Goal: Task Accomplishment & Management: Use online tool/utility

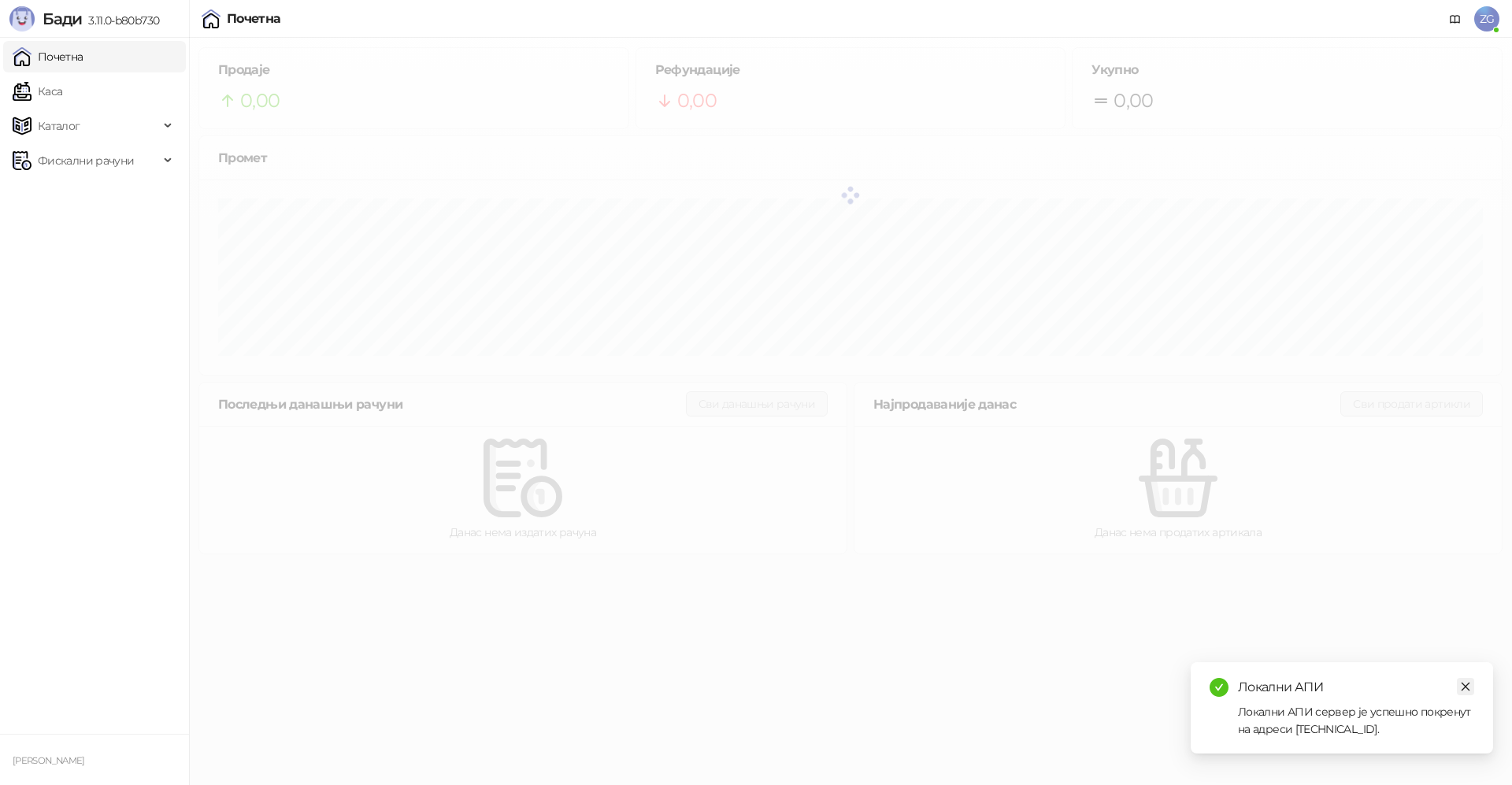
click at [1467, 679] on link "Close" at bounding box center [1466, 687] width 17 height 17
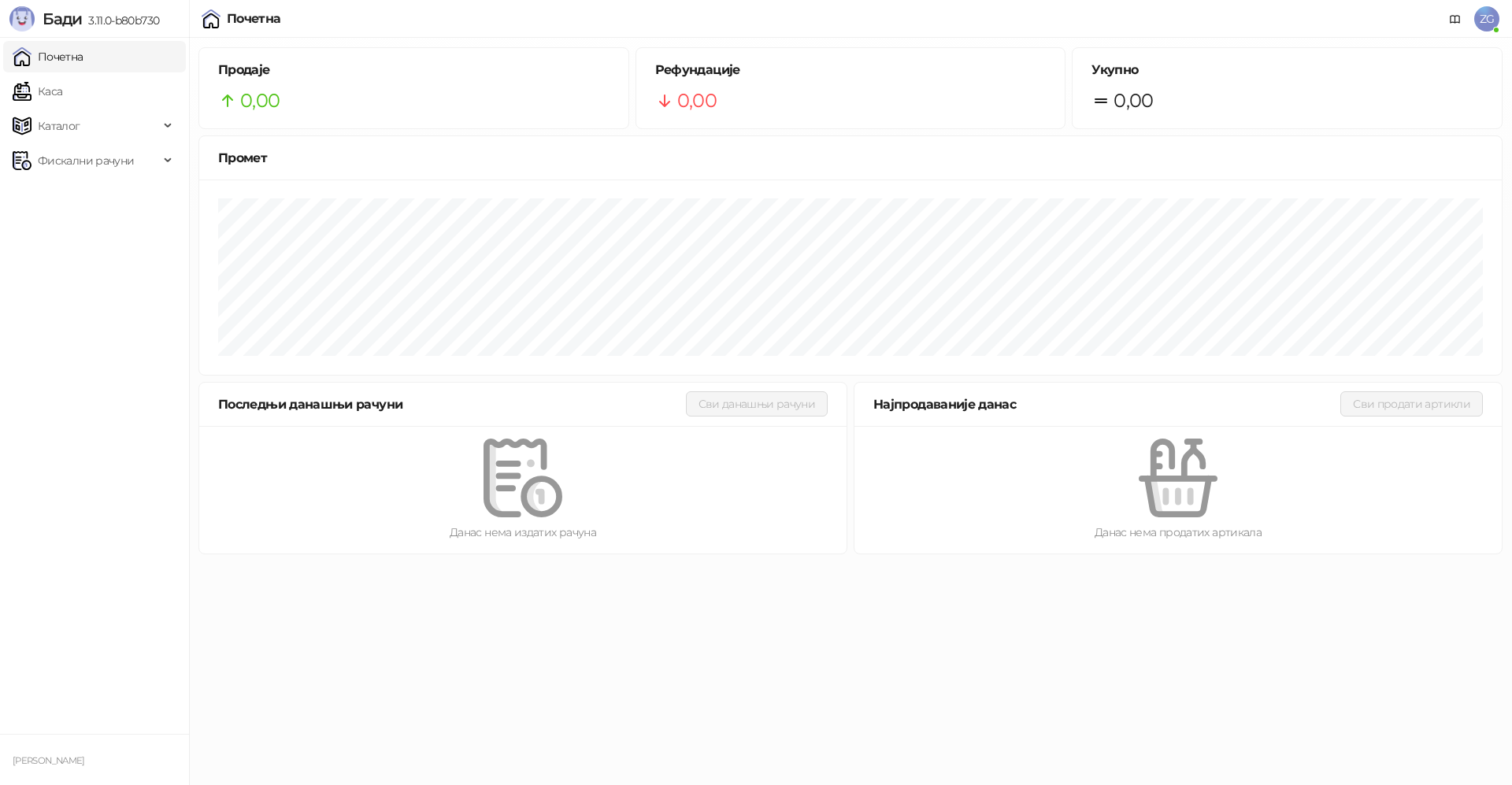
click at [61, 62] on link "Почетна" at bounding box center [47, 57] width 71 height 31
click at [111, 170] on span "Фискални рачуни" at bounding box center [85, 160] width 96 height 31
click at [122, 203] on link "Издати рачуни" at bounding box center [71, 195] width 105 height 31
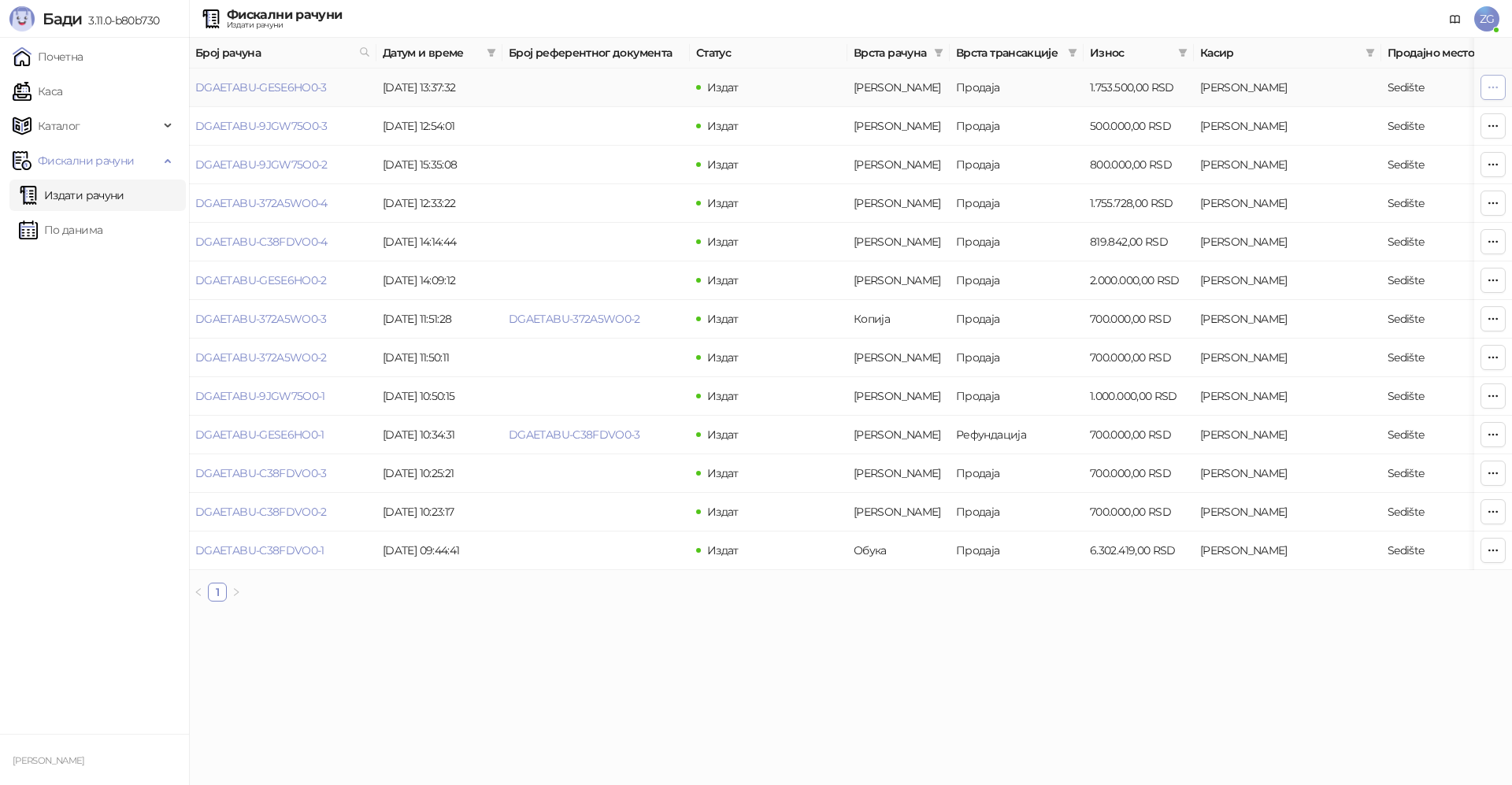
click at [1495, 78] on button "button" at bounding box center [1493, 87] width 25 height 25
